Goal: Browse casually

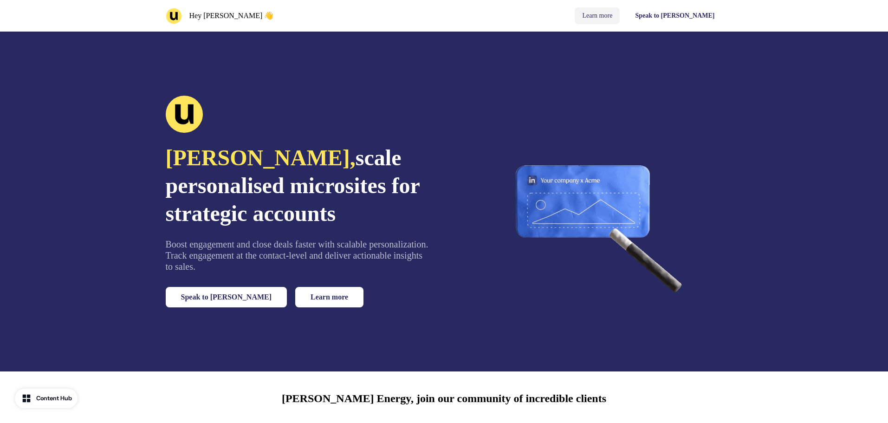
click at [620, 13] on link "Learn more" at bounding box center [597, 15] width 45 height 17
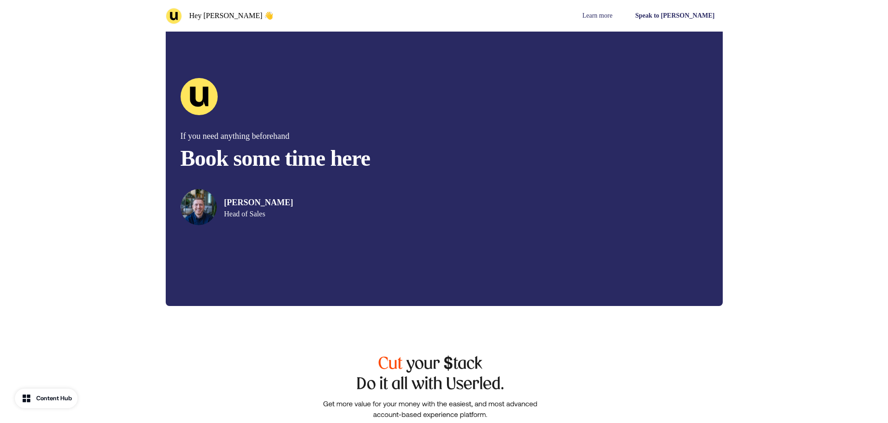
scroll to position [2736, 0]
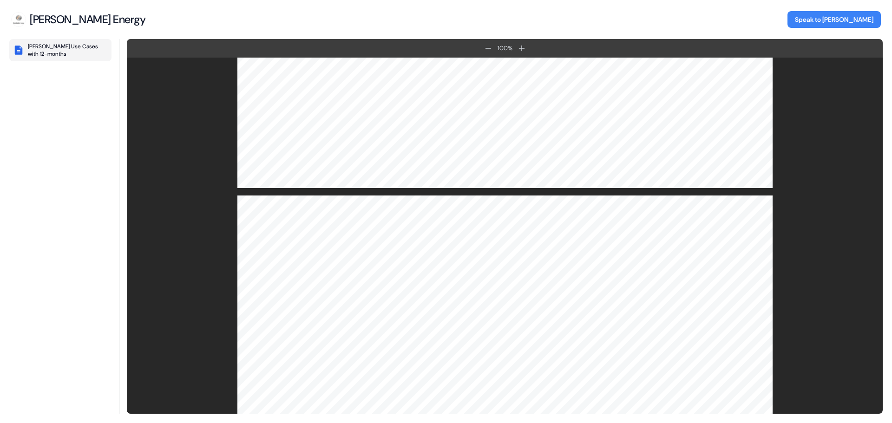
scroll to position [1208, 0]
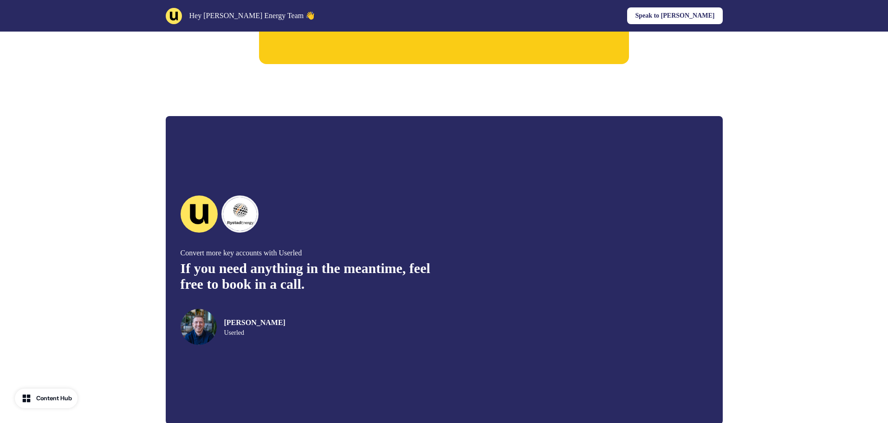
scroll to position [1068, 0]
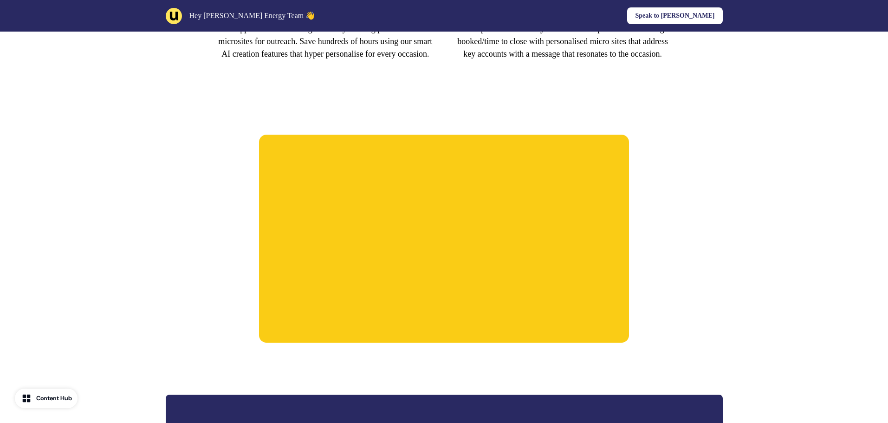
click at [689, 212] on div at bounding box center [444, 239] width 613 height 282
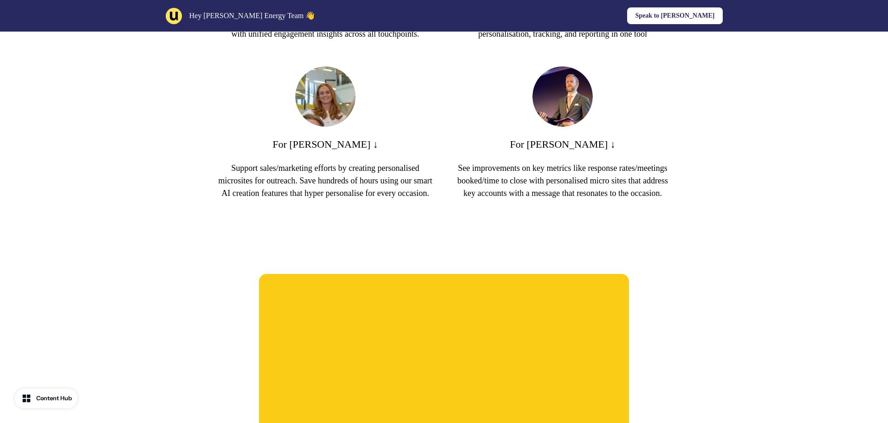
scroll to position [1115, 0]
